Goal: Task Accomplishment & Management: Use online tool/utility

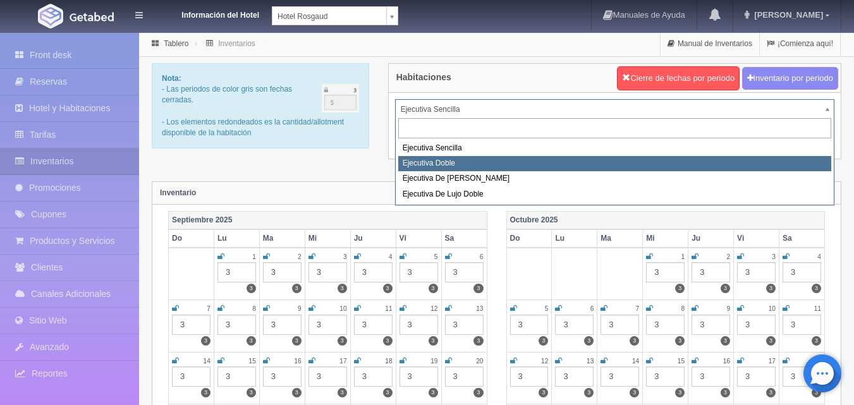
select select "1750"
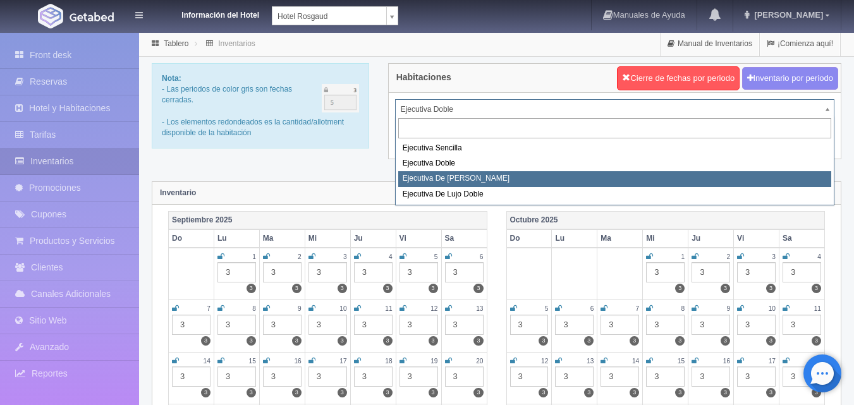
select select "1817"
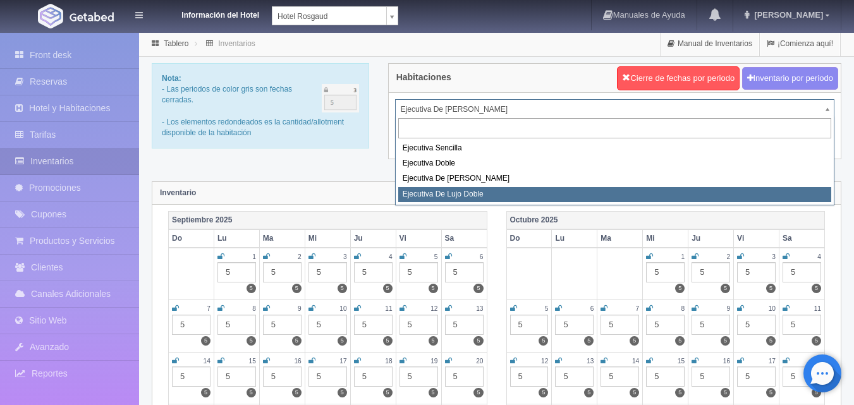
select select "1845"
